Goal: Ask a question

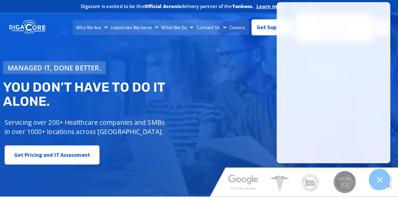
click at [187, 63] on div "Managed IT, done better." at bounding box center [103, 67] width 200 height 13
drag, startPoint x: 213, startPoint y: 98, endPoint x: 226, endPoint y: 92, distance: 14.4
click at [217, 100] on div "Managed IT, done better. You don’t have to do IT alone. Servicing over 200+ Hea…" at bounding box center [199, 105] width 398 height 182
drag, startPoint x: 224, startPoint y: 51, endPoint x: 221, endPoint y: 53, distance: 3.3
click at [223, 51] on div "Managed IT, done better. You don’t have to do IT alone. Servicing over 200+ Hea…" at bounding box center [199, 105] width 398 height 182
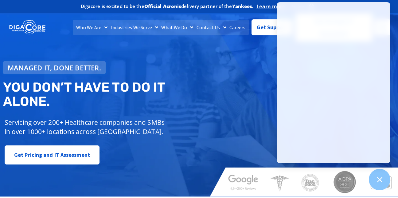
click at [221, 53] on div "Managed IT, done better. You don’t have to do IT alone. Servicing over 200+ Hea…" at bounding box center [199, 105] width 398 height 182
click at [106, 45] on div "Managed IT, done better. You don’t have to do IT alone. Servicing over 200+ Hea…" at bounding box center [199, 105] width 398 height 182
click at [265, 28] on span "Get Support" at bounding box center [272, 25] width 31 height 12
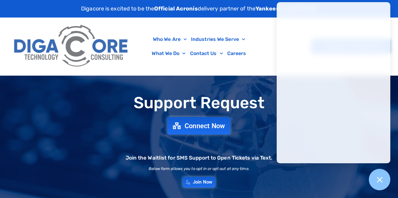
click at [202, 126] on span "Connect Now" at bounding box center [204, 125] width 41 height 7
